Goal: Register for event/course

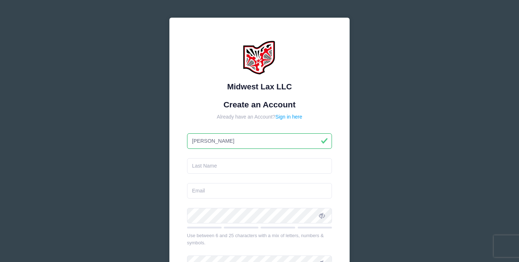
type input "Brady"
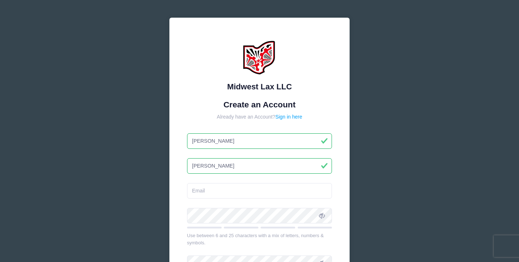
type input "Hunt"
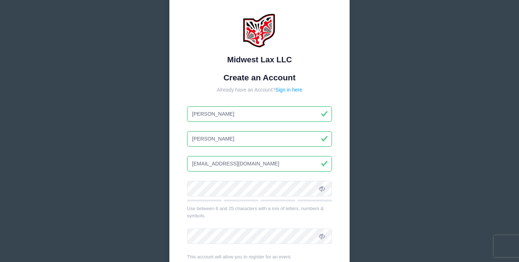
scroll to position [28, 0]
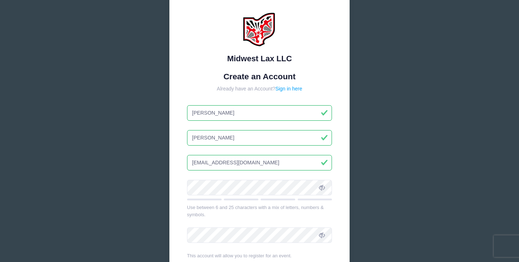
type input "bradynh5@gmail.com"
click at [216, 190] on form "Create an Account Already have an Account? Sign in here Brady Hunt bradynh5@gma…" at bounding box center [259, 186] width 145 height 228
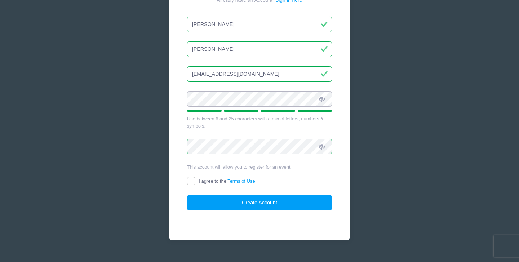
scroll to position [126, 0]
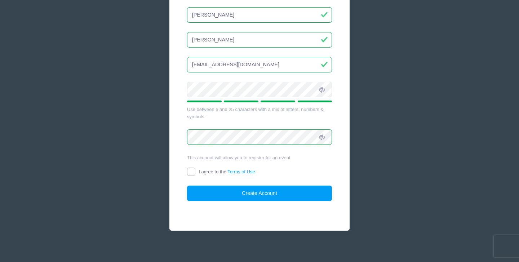
click at [191, 168] on input "I agree to the Terms of Use" at bounding box center [191, 172] width 8 height 8
checkbox input "true"
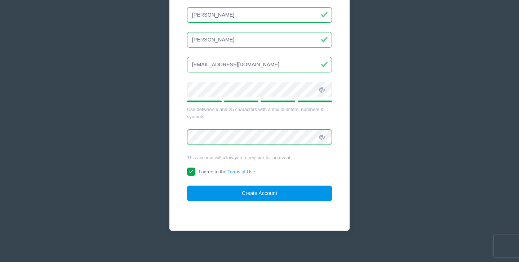
click at [211, 193] on button "Create Account" at bounding box center [259, 194] width 145 height 16
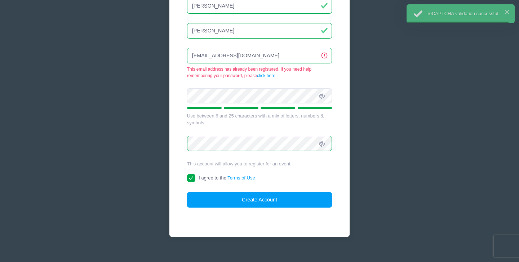
scroll to position [136, 0]
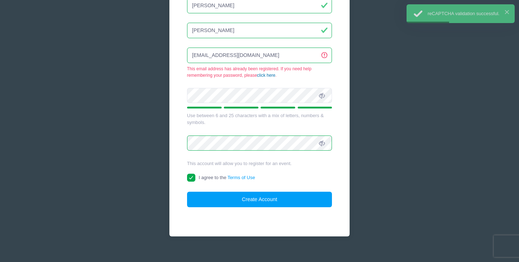
click at [265, 75] on link "click here" at bounding box center [266, 75] width 18 height 5
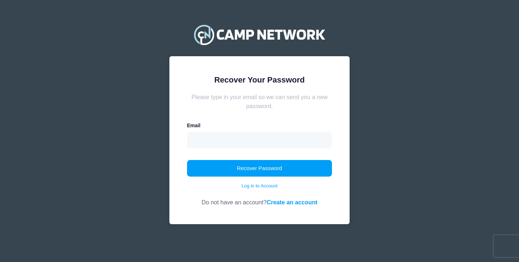
click at [228, 149] on form "Please type in your email so we can send you a new password. Email Recover Pass…" at bounding box center [259, 150] width 145 height 114
click at [231, 142] on input "email" at bounding box center [259, 140] width 145 height 17
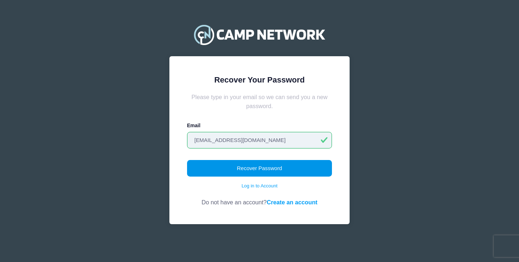
type input "[EMAIL_ADDRESS][DOMAIN_NAME]"
click at [249, 172] on button "Recover Password" at bounding box center [259, 168] width 145 height 17
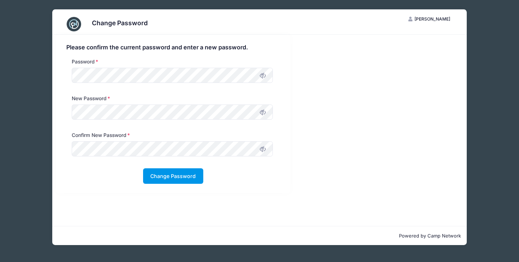
click at [174, 181] on button "Change Password" at bounding box center [173, 176] width 60 height 16
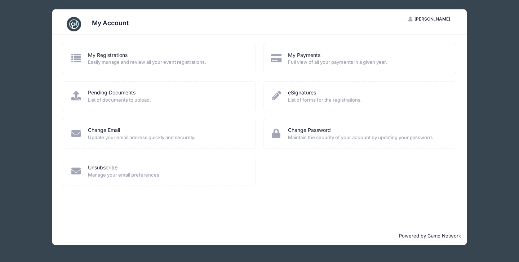
click at [185, 64] on span "Easily manage and review all your event registrations." at bounding box center [167, 62] width 159 height 7
click at [73, 56] on icon at bounding box center [76, 57] width 12 height 9
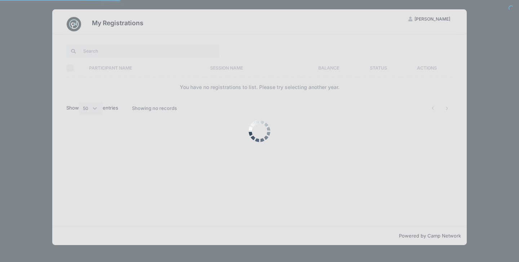
select select "50"
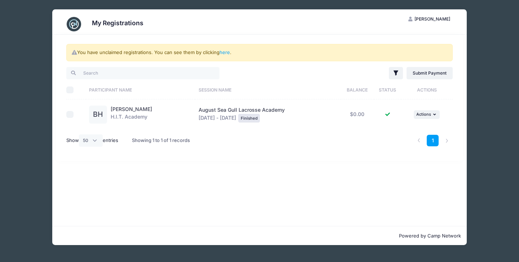
click at [483, 65] on div "My Registrations BH Brady Hunt My Account Logout You have unclaimed registratio…" at bounding box center [260, 127] width 498 height 255
click at [437, 19] on span "[PERSON_NAME]" at bounding box center [433, 18] width 36 height 5
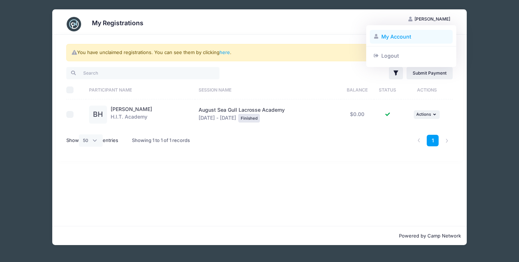
click at [414, 35] on link "My Account" at bounding box center [411, 37] width 83 height 14
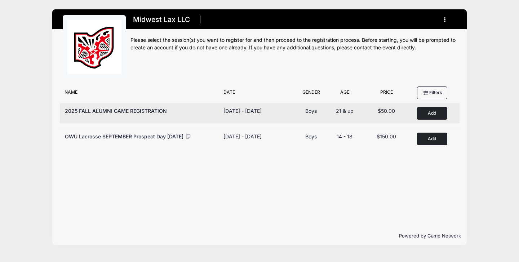
click at [434, 116] on button "Add to Cart" at bounding box center [432, 113] width 30 height 13
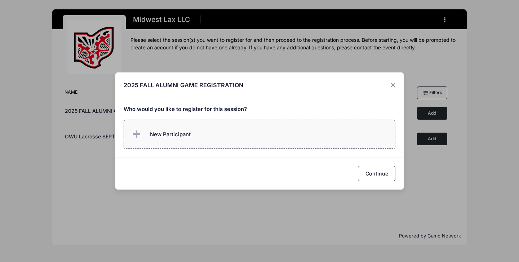
click at [284, 141] on label "New Participant" at bounding box center [260, 134] width 272 height 29
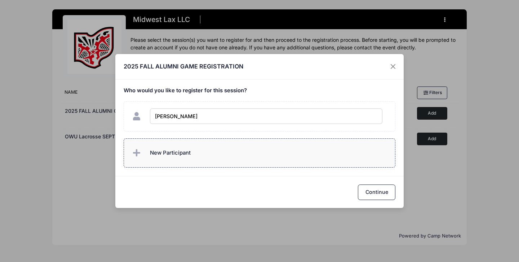
type input "[PERSON_NAME]"
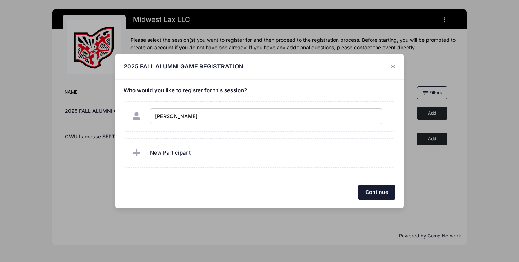
checkbox input "true"
click at [382, 196] on button "Continue" at bounding box center [377, 193] width 38 height 16
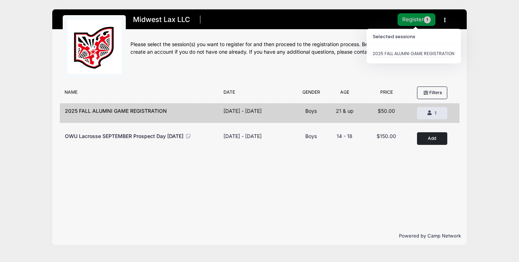
click at [414, 23] on button "Register 1" at bounding box center [417, 19] width 38 height 13
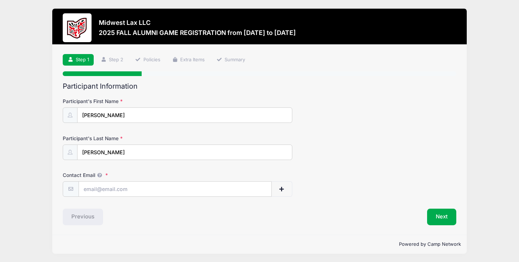
scroll to position [0, 0]
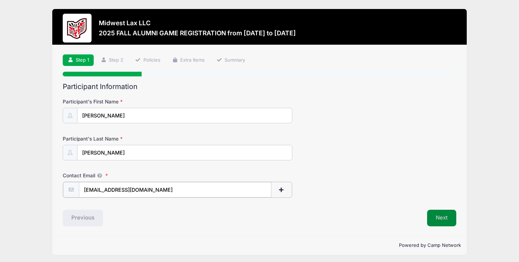
type input "[EMAIL_ADDRESS][DOMAIN_NAME]"
click at [441, 215] on button "Next" at bounding box center [441, 217] width 29 height 17
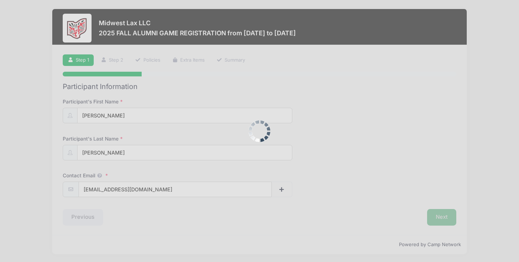
scroll to position [0, 0]
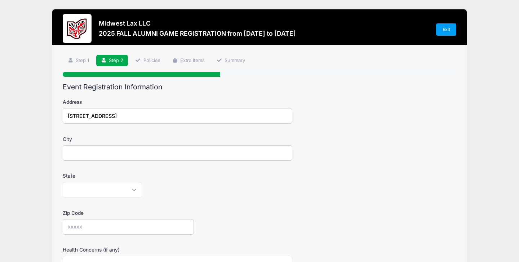
type input "2857 Afton Valley Court"
type input "Maineville"
select select "OH"
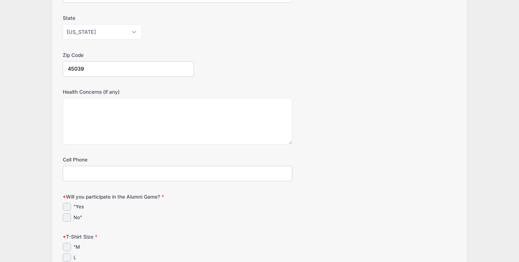
scroll to position [158, 0]
type input "45039"
type input "5138272335"
click at [69, 203] on input ""Yes" at bounding box center [67, 207] width 8 height 8
checkbox input "true"
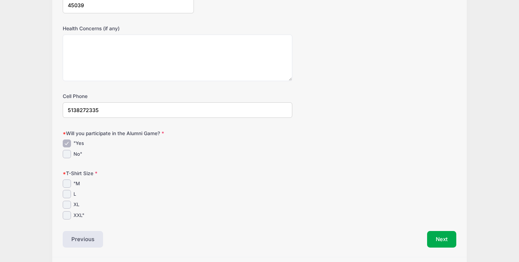
scroll to position [222, 0]
click at [69, 202] on input "XL" at bounding box center [67, 205] width 8 height 8
checkbox input "true"
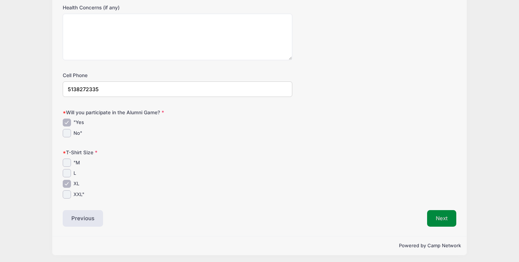
click at [441, 217] on button "Next" at bounding box center [441, 218] width 29 height 17
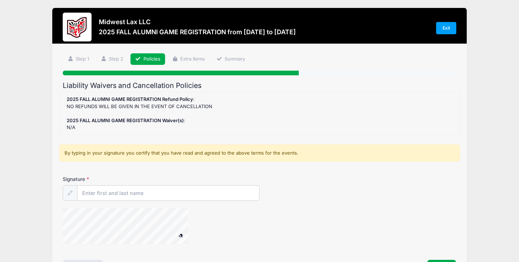
scroll to position [0, 0]
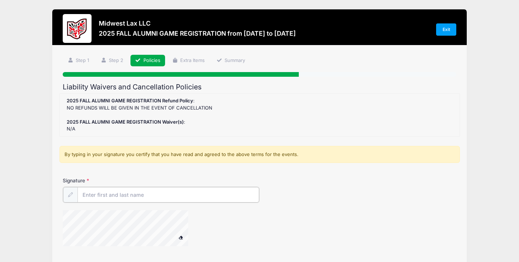
click at [123, 192] on input "Signature" at bounding box center [169, 195] width 182 height 16
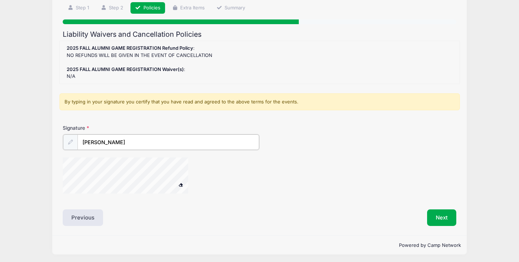
scroll to position [52, 0]
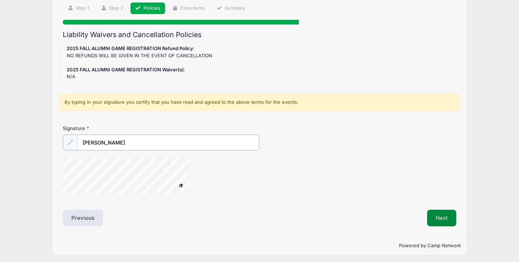
type input "Brady Hunt"
click at [449, 219] on button "Next" at bounding box center [441, 217] width 29 height 17
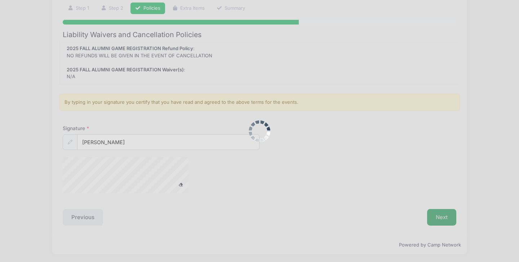
scroll to position [52, 0]
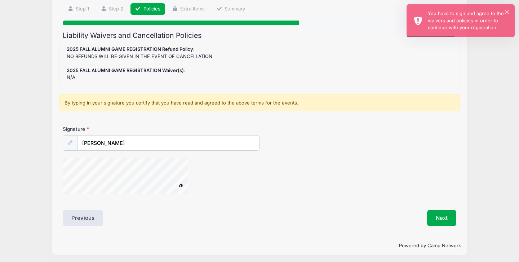
click at [74, 143] on div at bounding box center [70, 143] width 15 height 16
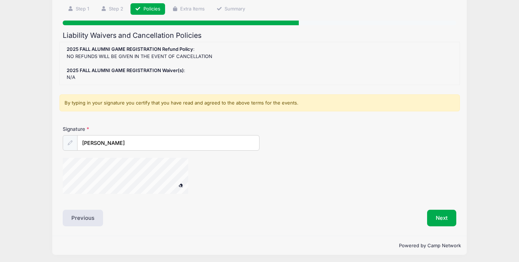
click at [442, 215] on button "Next" at bounding box center [441, 218] width 29 height 17
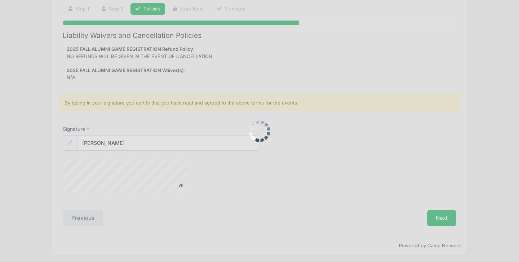
scroll to position [0, 0]
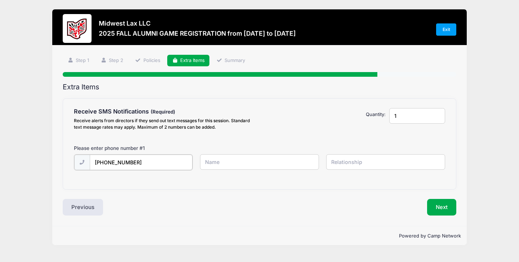
type input "(513) 827-2335"
type input "[PERSON_NAME]"
click at [443, 210] on button "Next" at bounding box center [441, 206] width 29 height 17
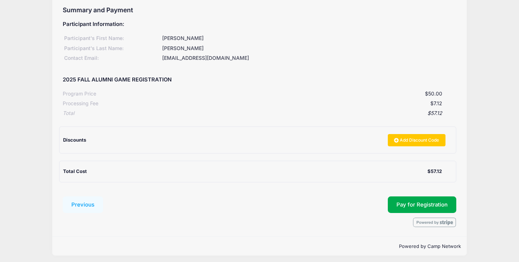
scroll to position [76, 0]
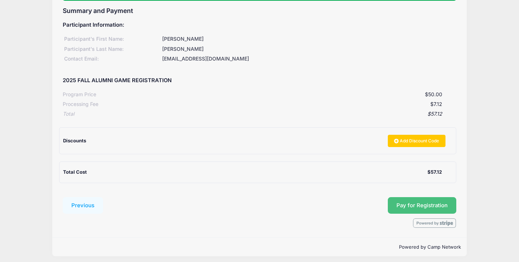
click at [426, 203] on button "Pay for Registration" at bounding box center [422, 205] width 69 height 17
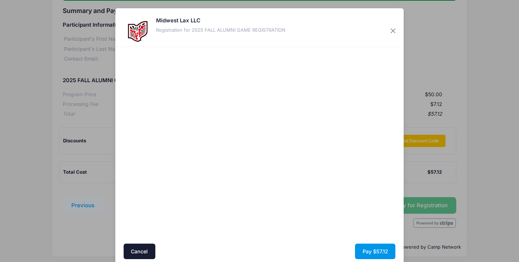
click at [370, 250] on button "Pay $57.12" at bounding box center [375, 252] width 40 height 16
